Goal: Task Accomplishment & Management: Use online tool/utility

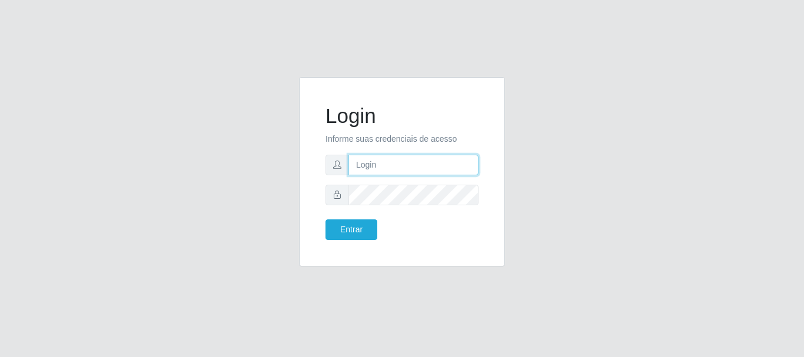
click at [395, 173] on input "text" at bounding box center [413, 165] width 130 height 21
type input "[EMAIL_ADDRESS][DOMAIN_NAME]"
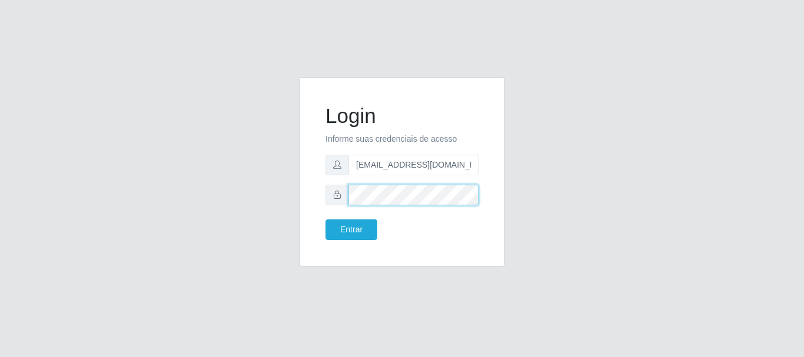
click at [325, 219] on button "Entrar" at bounding box center [351, 229] width 52 height 21
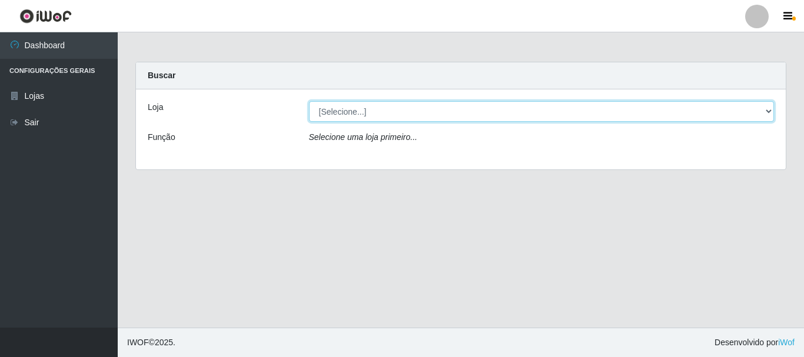
click at [392, 111] on select "[Selecione...] Hiper Queiroz - [GEOGRAPHIC_DATA]" at bounding box center [541, 111] width 465 height 21
select select "513"
click at [309, 101] on select "[Selecione...] Hiper Queiroz - [GEOGRAPHIC_DATA]" at bounding box center [541, 111] width 465 height 21
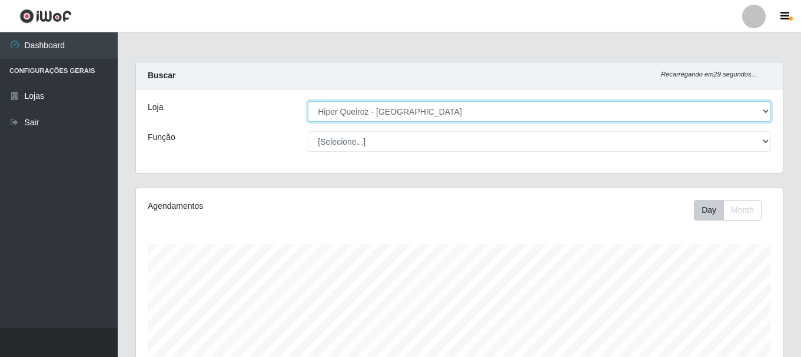
scroll to position [244, 647]
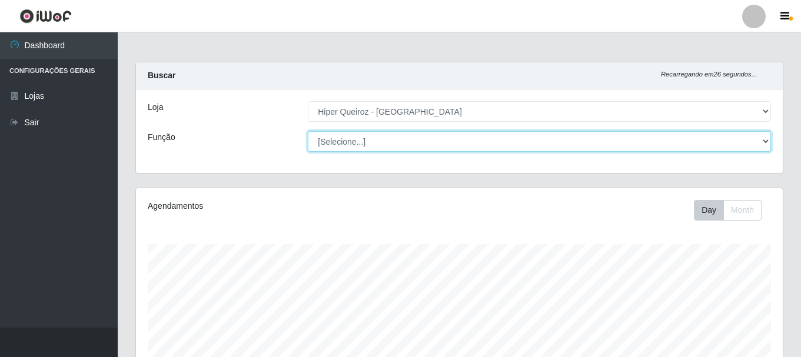
drag, startPoint x: 765, startPoint y: 137, endPoint x: 765, endPoint y: 146, distance: 9.4
click at [765, 137] on select "[Selecione...] Embalador Embalador + Embalador ++ Operador de Caixa Operador de…" at bounding box center [539, 141] width 463 height 21
select select "73"
click at [308, 131] on select "[Selecione...] Embalador Embalador + Embalador ++ Operador de Caixa Operador de…" at bounding box center [539, 141] width 463 height 21
